Goal: Find specific page/section: Find specific page/section

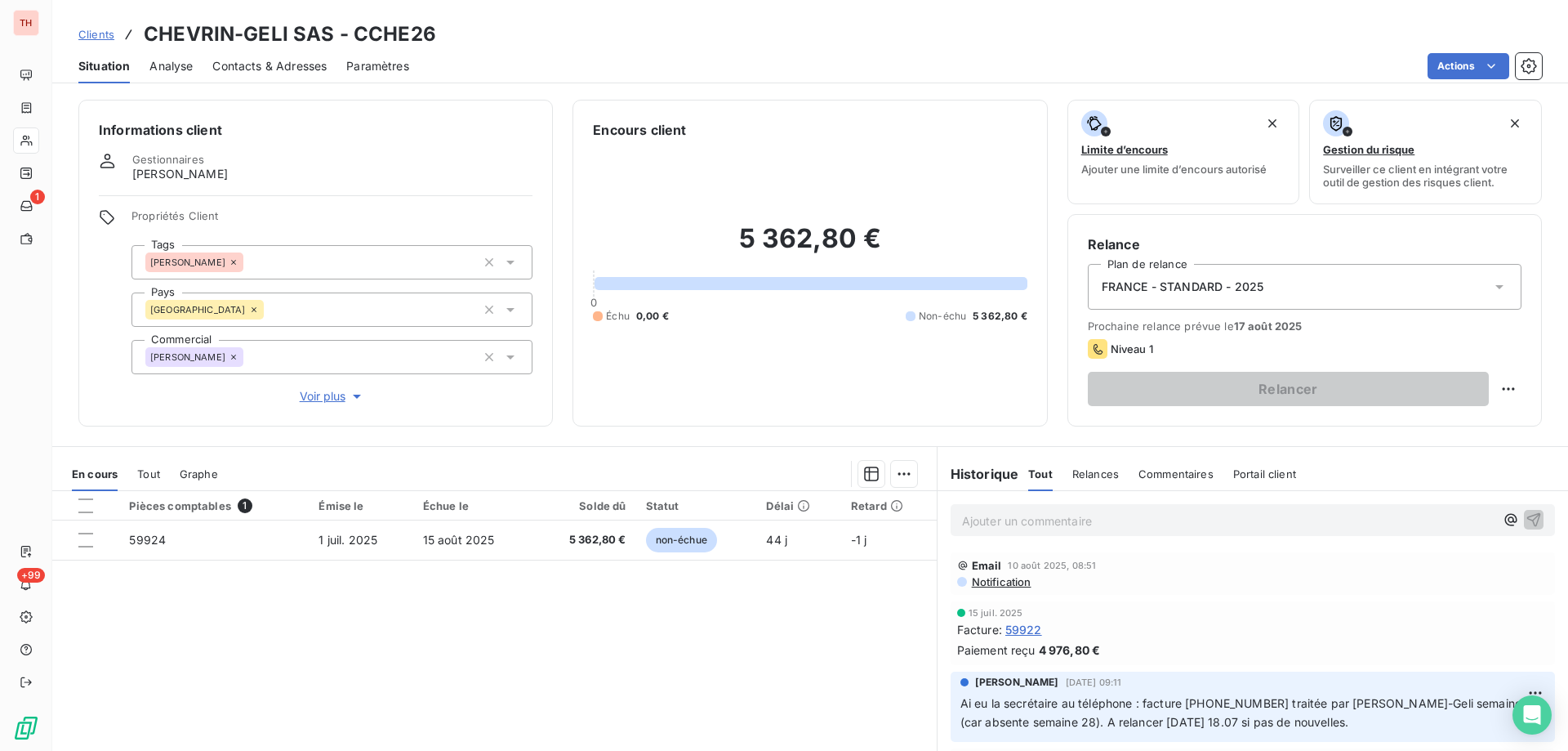
click at [99, 33] on span "Clients" at bounding box center [97, 35] width 36 height 13
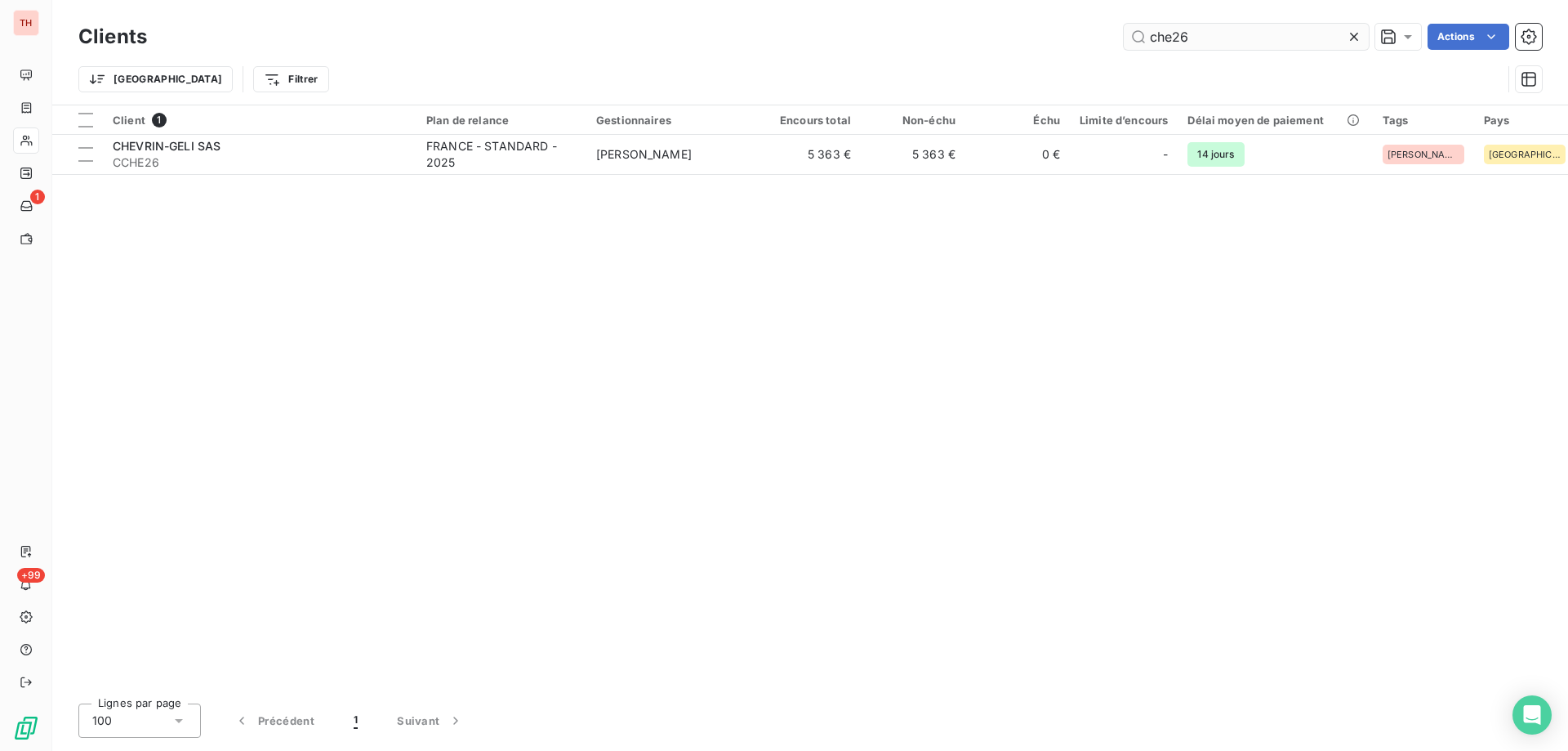
drag, startPoint x: 1239, startPoint y: 35, endPoint x: 1138, endPoint y: 35, distance: 101.0
click at [1138, 35] on input "che26" at bounding box center [1246, 37] width 245 height 26
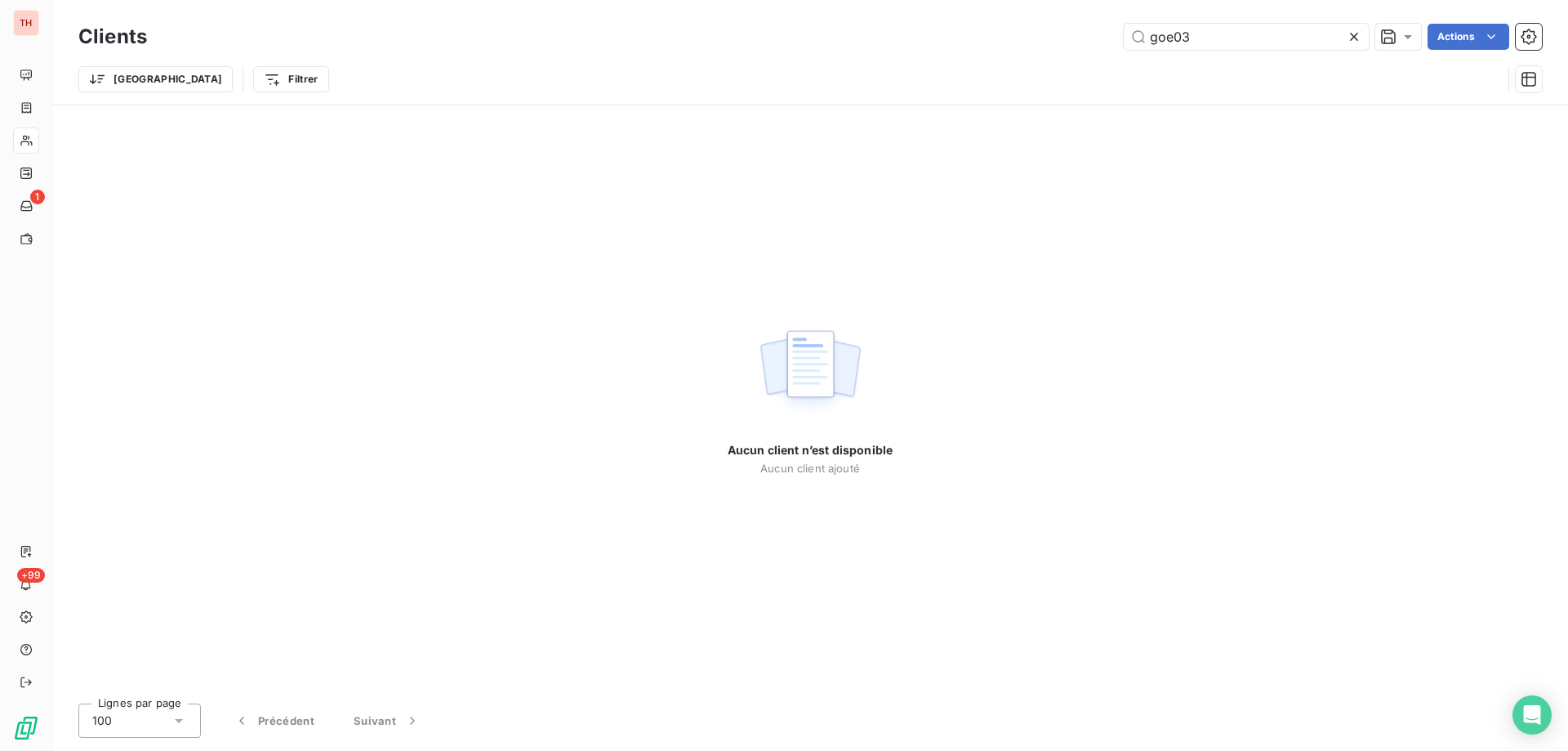
type input "goe03"
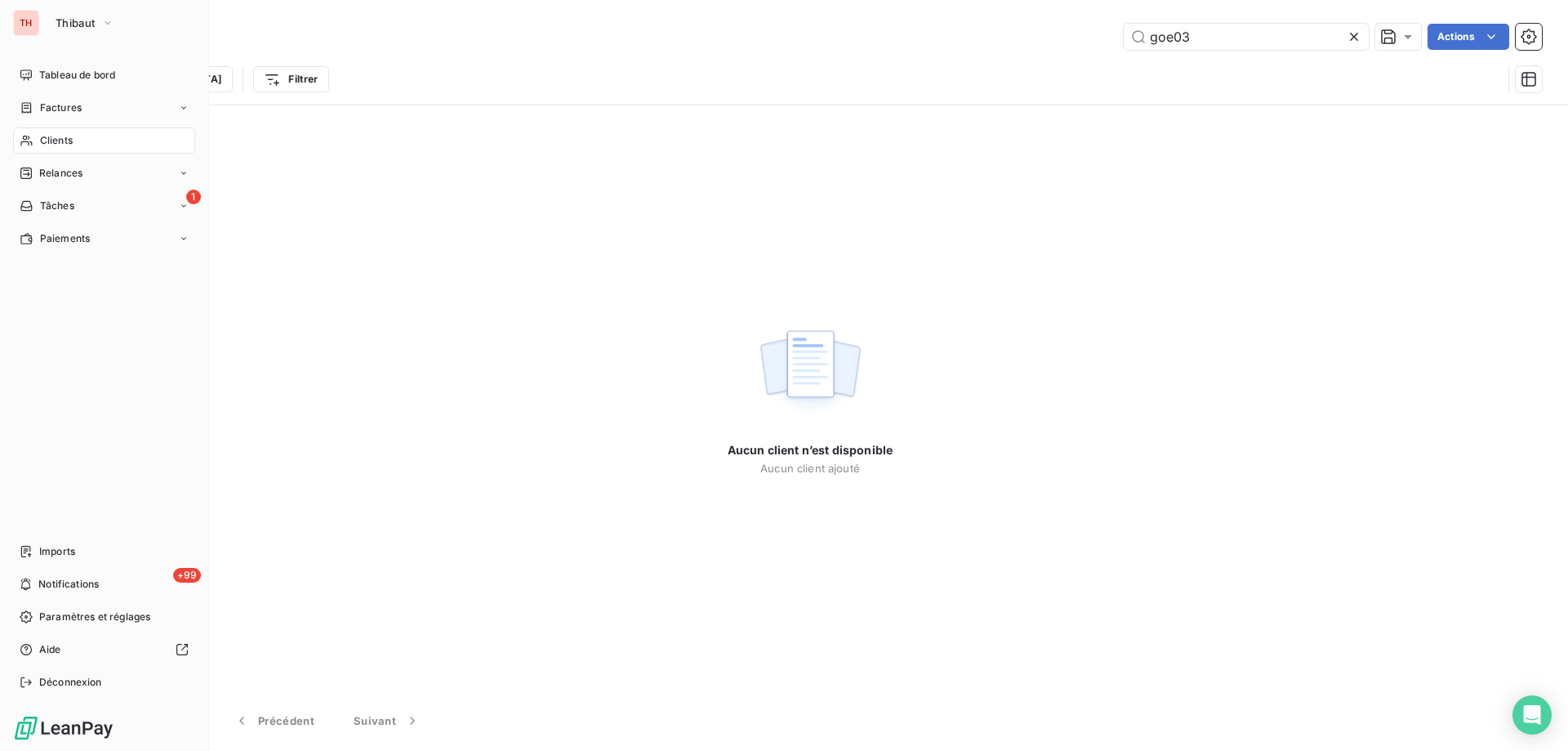
click at [31, 140] on icon at bounding box center [26, 140] width 14 height 13
click at [64, 172] on span "Relances" at bounding box center [61, 173] width 43 height 15
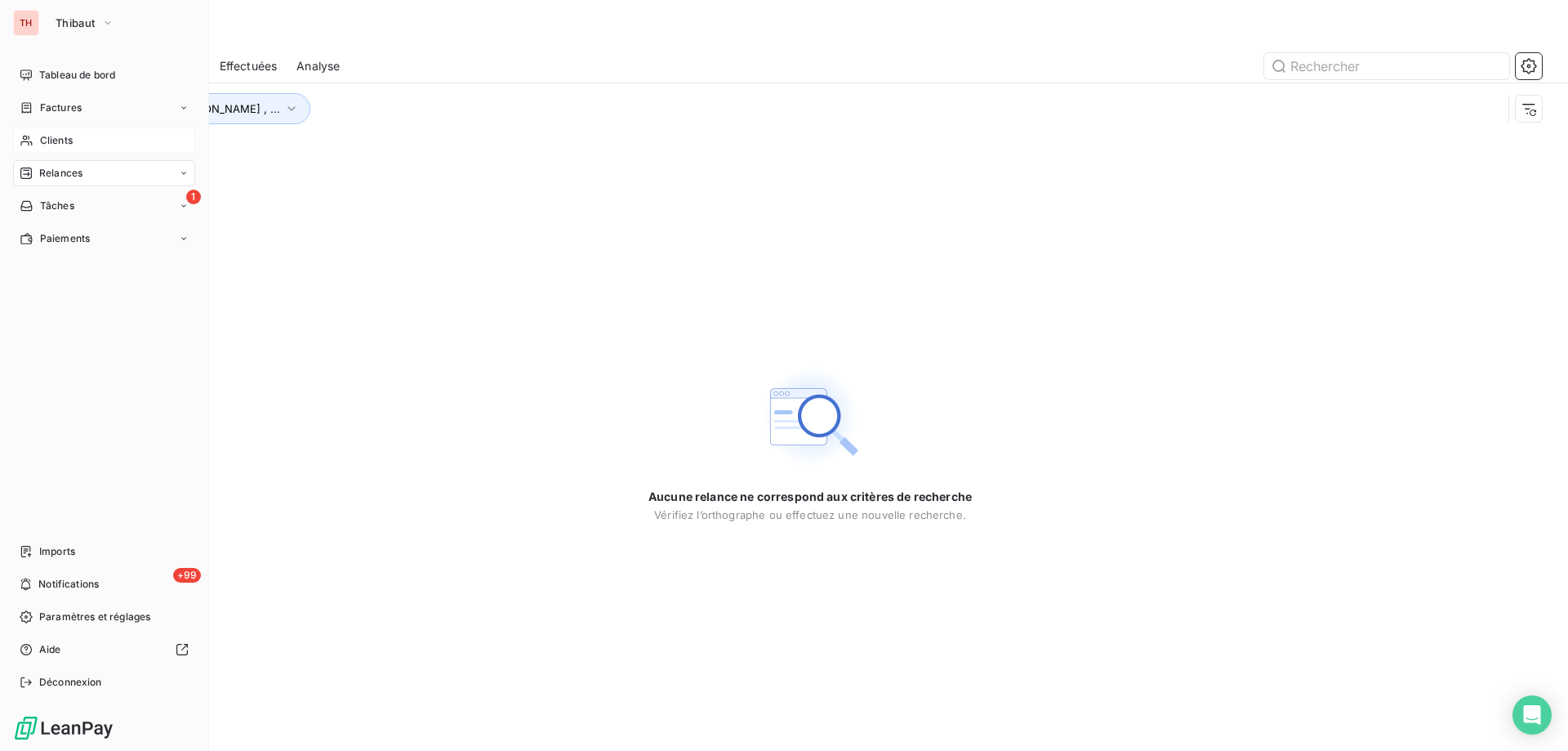
click at [40, 146] on span "Clients" at bounding box center [57, 140] width 33 height 15
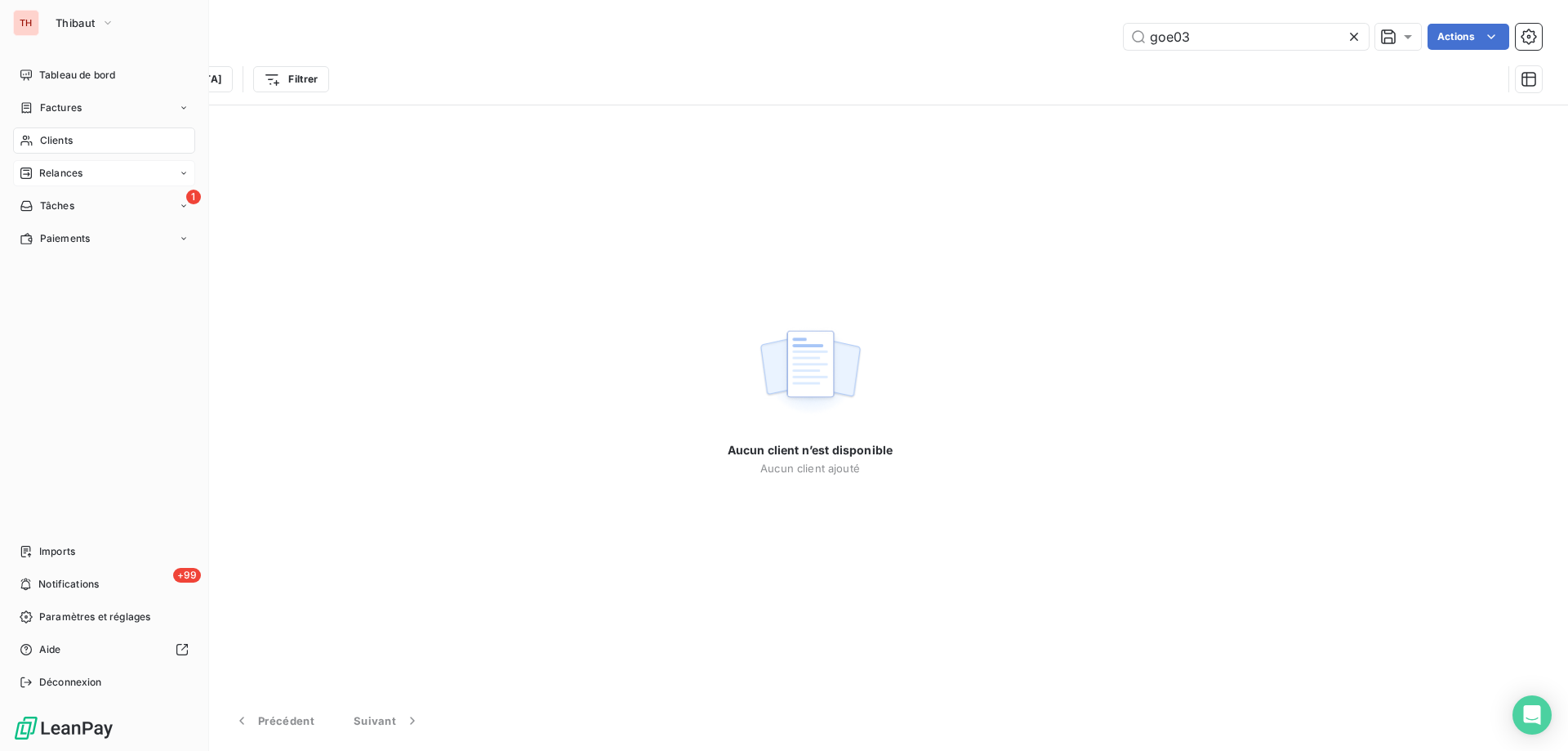
click at [65, 136] on span "Clients" at bounding box center [57, 140] width 33 height 15
